Goal: Task Accomplishment & Management: Use online tool/utility

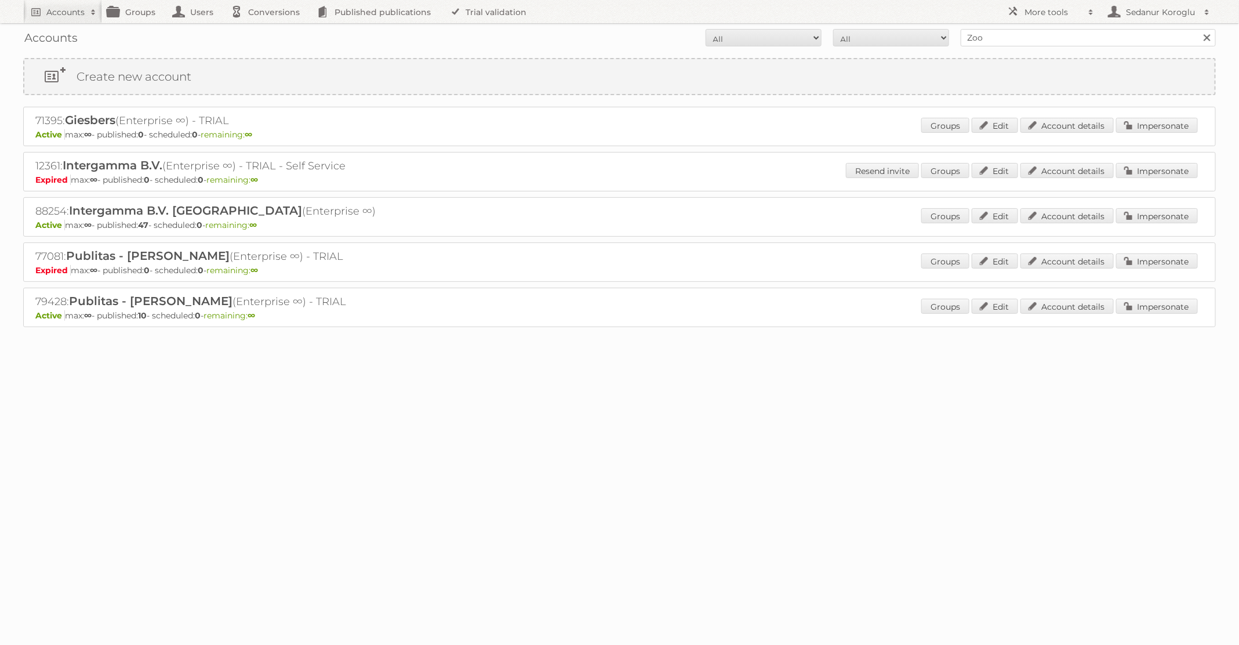
type input "Zooplus"
click at [1198, 29] on input "Search" at bounding box center [1206, 37] width 17 height 17
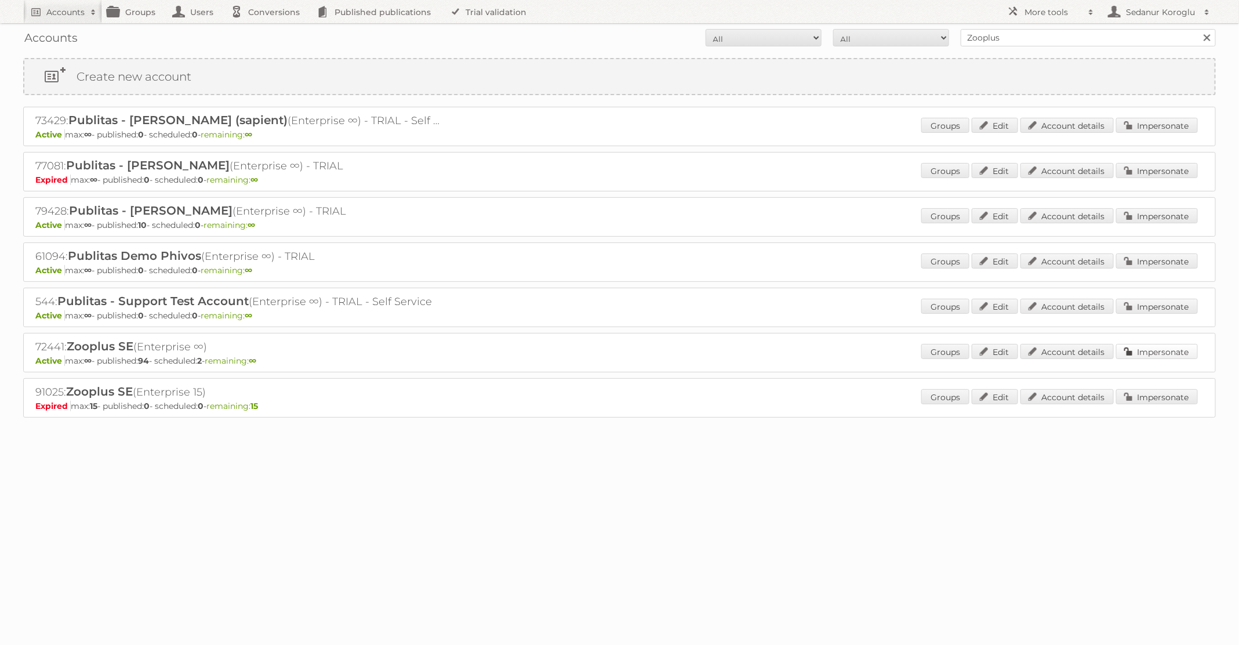
click at [1139, 350] on link "Impersonate" at bounding box center [1157, 351] width 82 height 15
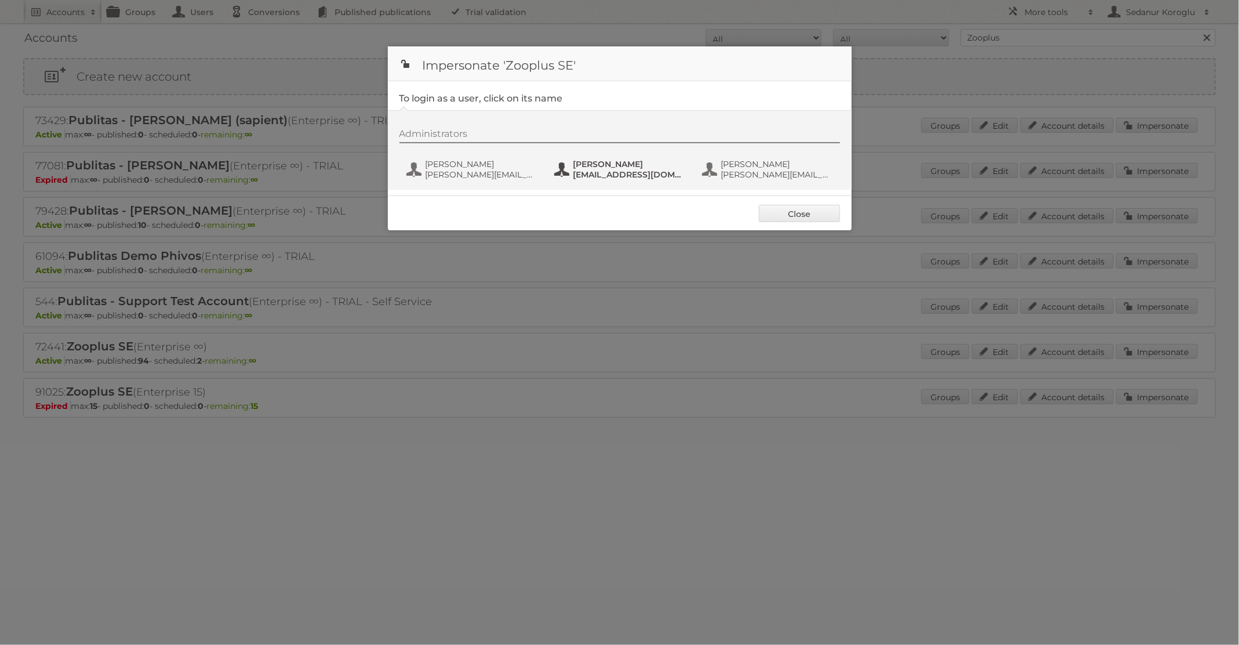
click at [601, 174] on span "[EMAIL_ADDRESS][DOMAIN_NAME]" at bounding box center [629, 174] width 112 height 10
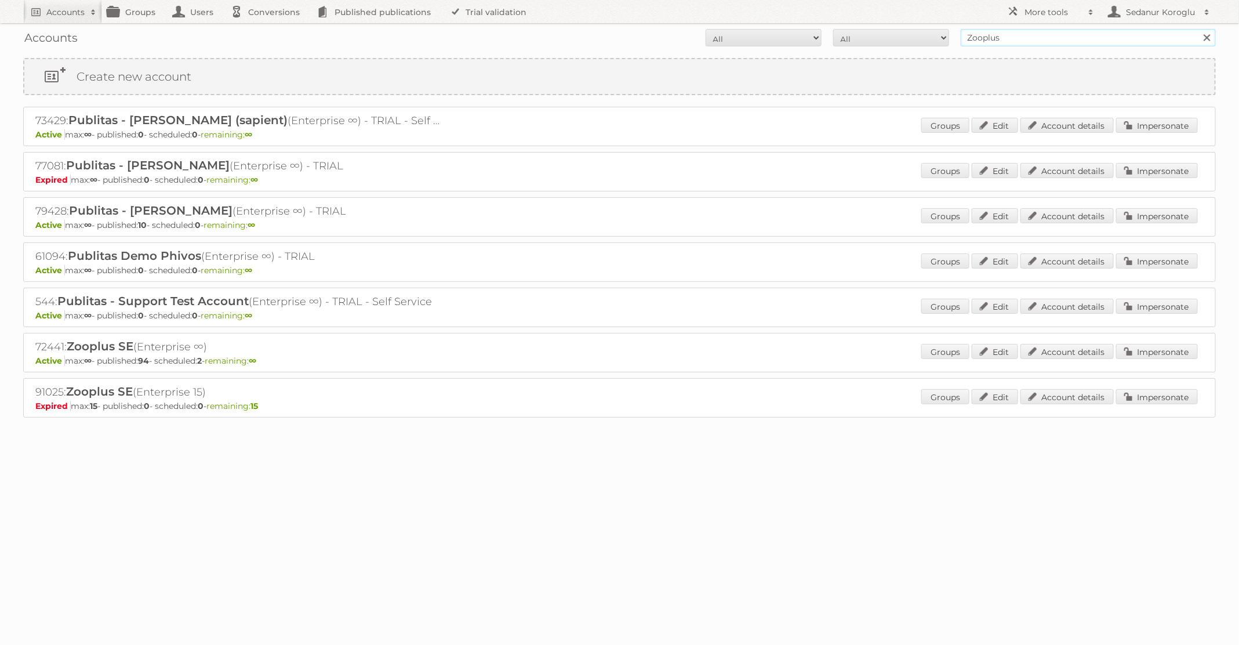
drag, startPoint x: 1005, startPoint y: 40, endPoint x: 938, endPoint y: 36, distance: 66.8
click at [938, 36] on form "All Active Expired Pending All Paid Trials Self service Zooplus Search" at bounding box center [619, 37] width 1192 height 17
type input "Primera"
click at [1198, 29] on input "Search" at bounding box center [1206, 37] width 17 height 17
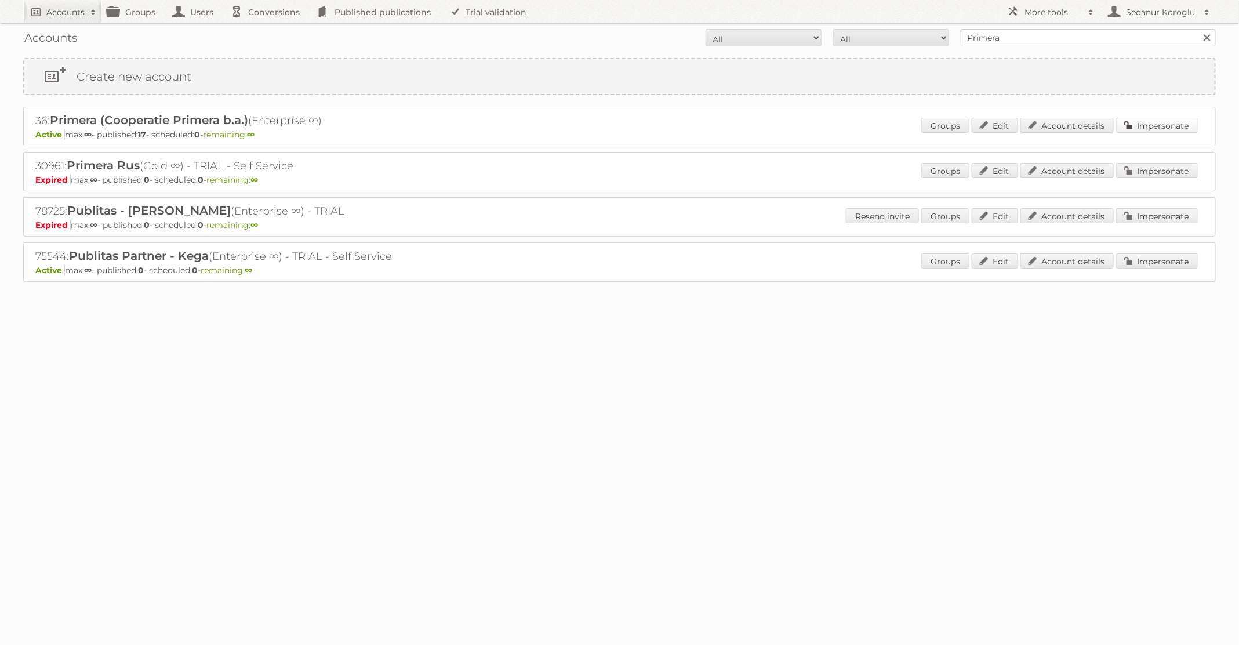
click at [1134, 129] on link "Impersonate" at bounding box center [1157, 125] width 82 height 15
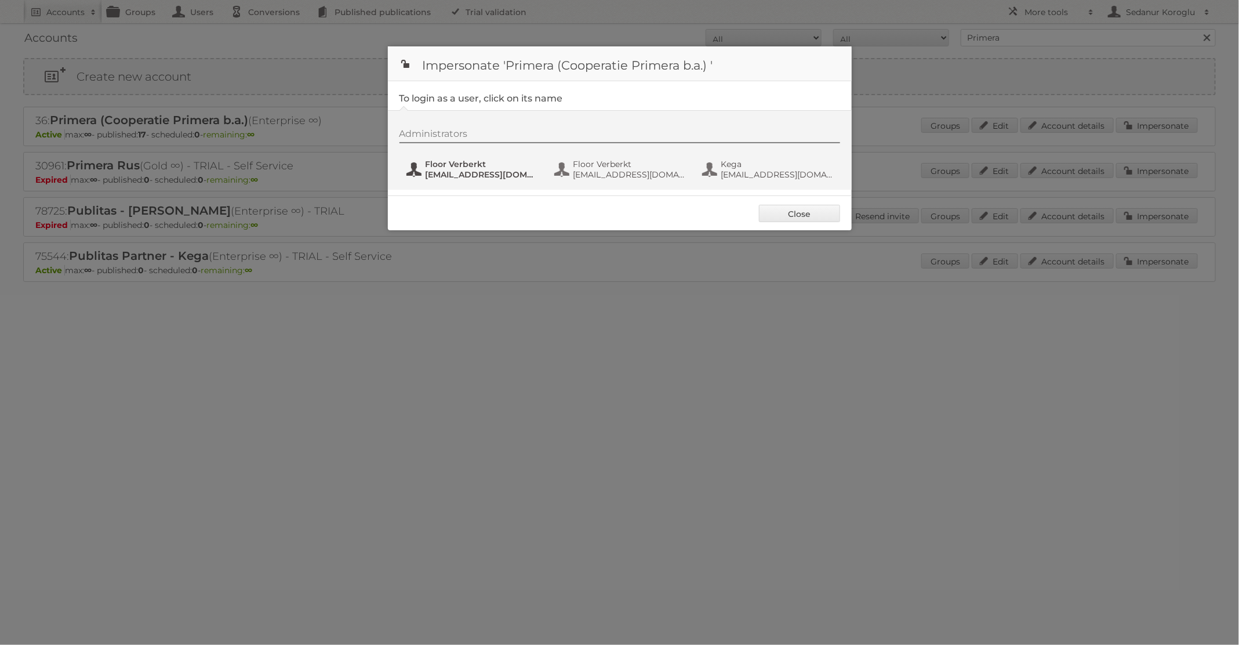
click at [497, 174] on span "marketing@primera.nl" at bounding box center [481, 174] width 112 height 10
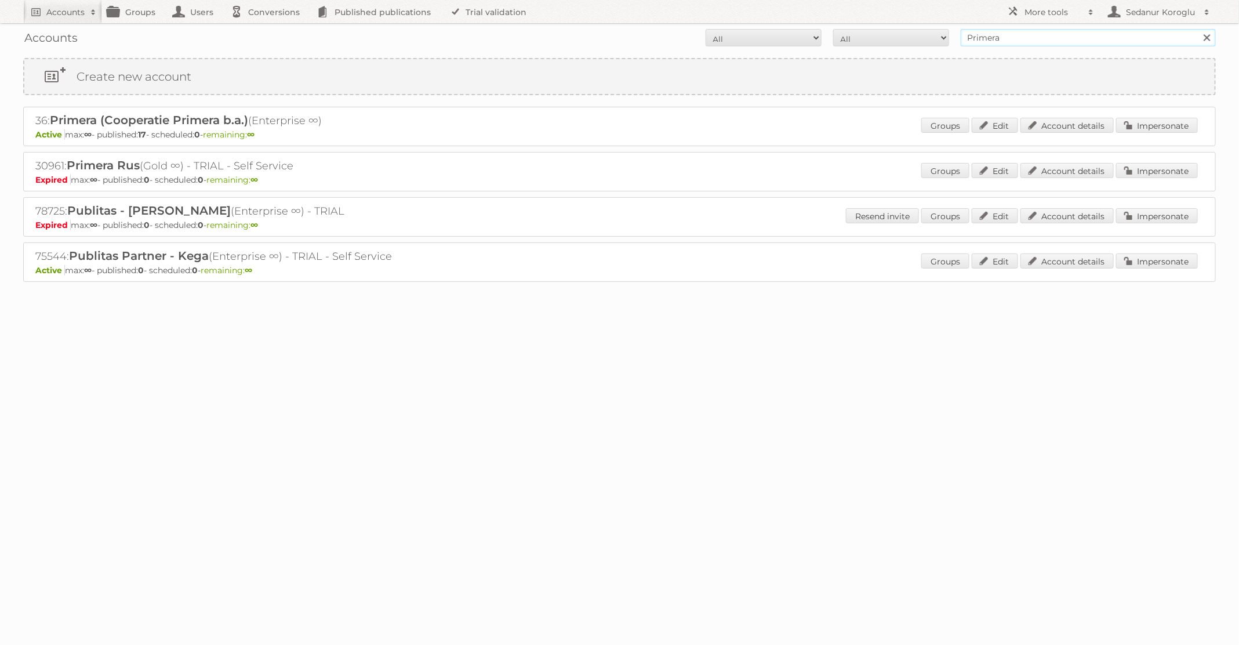
drag, startPoint x: 999, startPoint y: 39, endPoint x: 933, endPoint y: 21, distance: 67.8
click at [933, 22] on body "Accounts Search Advanced Search Create new account Groups Users Conversions Pub…" at bounding box center [619, 322] width 1239 height 645
type input "GAMMA"
click at [1198, 29] on input "Search" at bounding box center [1206, 37] width 17 height 17
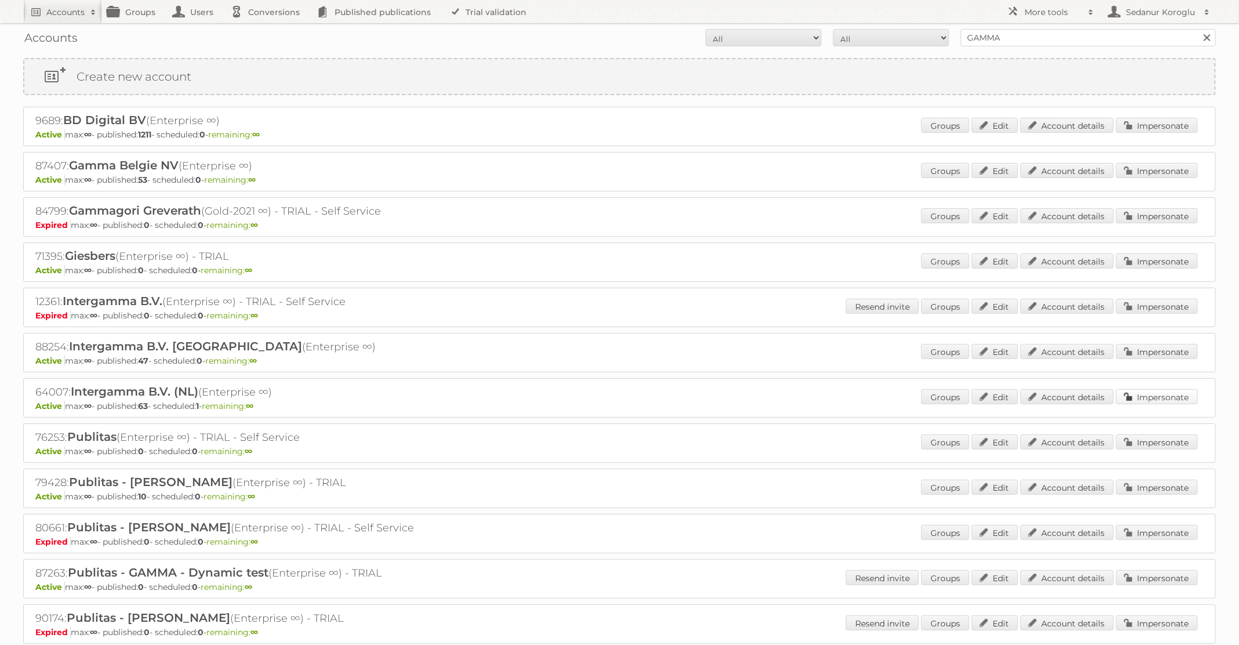
click at [1133, 397] on link "Impersonate" at bounding box center [1157, 396] width 82 height 15
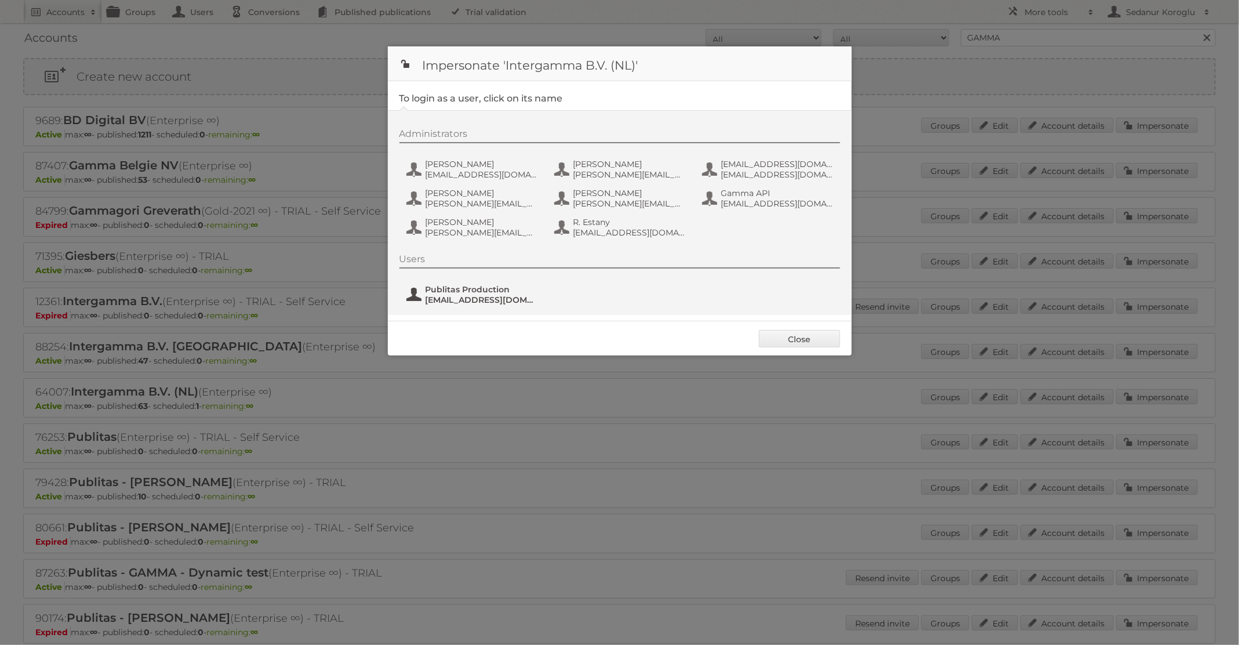
click at [486, 293] on span "Publitas Production" at bounding box center [481, 289] width 112 height 10
